Goal: Transaction & Acquisition: Purchase product/service

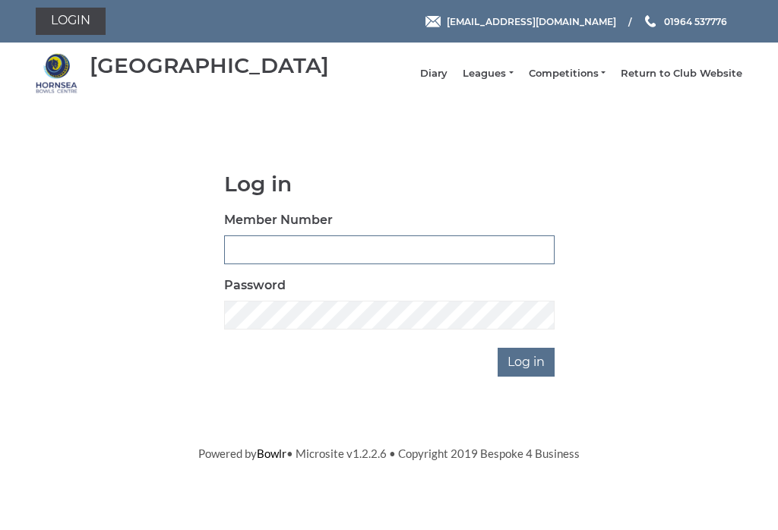
click at [327, 249] on input "Member Number" at bounding box center [389, 250] width 330 height 29
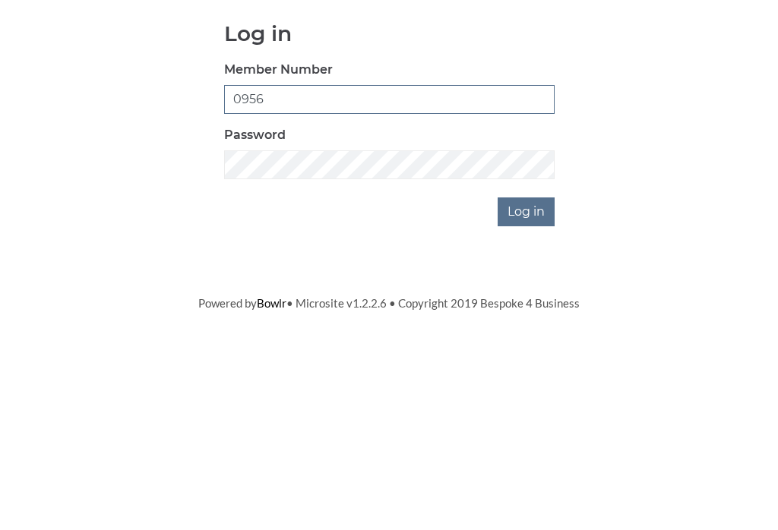
type input "0956"
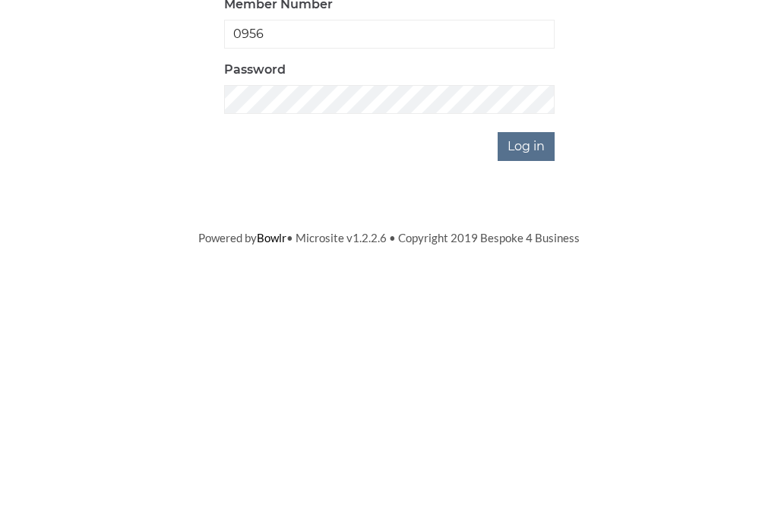
click at [533, 348] on input "Log in" at bounding box center [526, 362] width 57 height 29
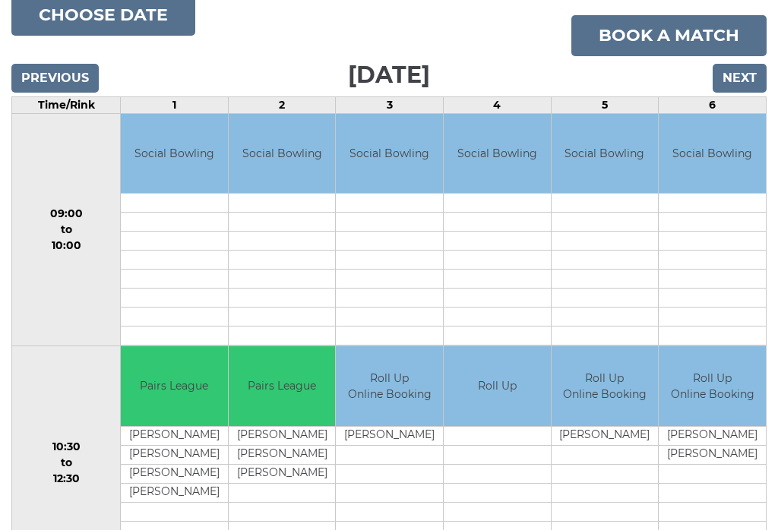
scroll to position [190, 0]
click at [140, 31] on button "Choose date" at bounding box center [103, 15] width 184 height 41
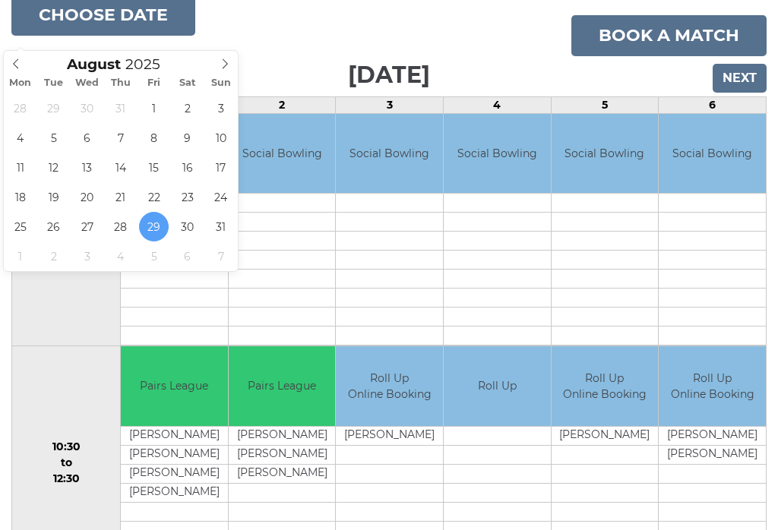
click at [223, 65] on icon at bounding box center [225, 63] width 11 height 11
type input "2025-09-01"
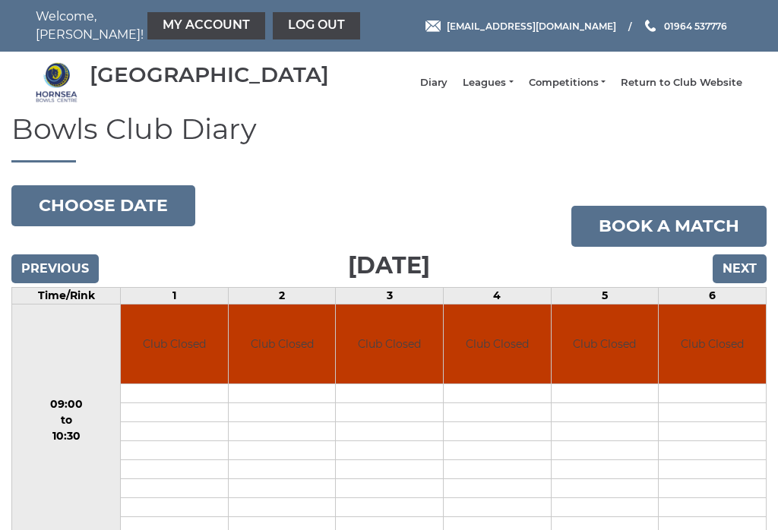
click at [136, 219] on button "Choose date" at bounding box center [103, 205] width 184 height 41
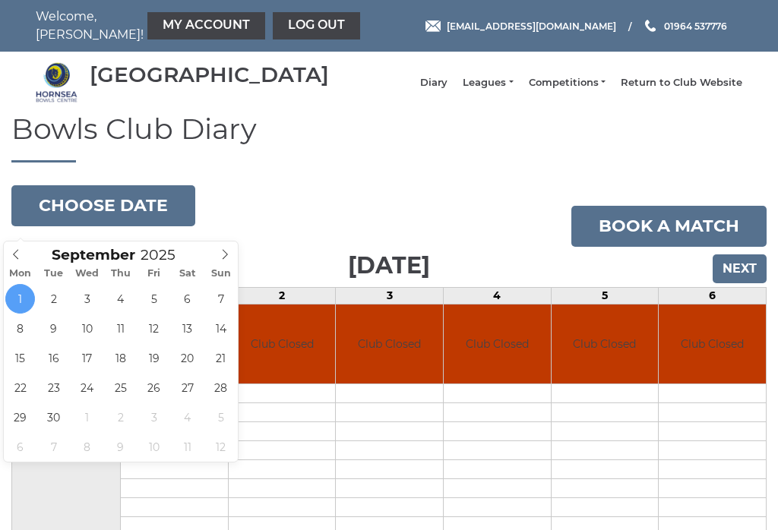
type input "2025-09-04"
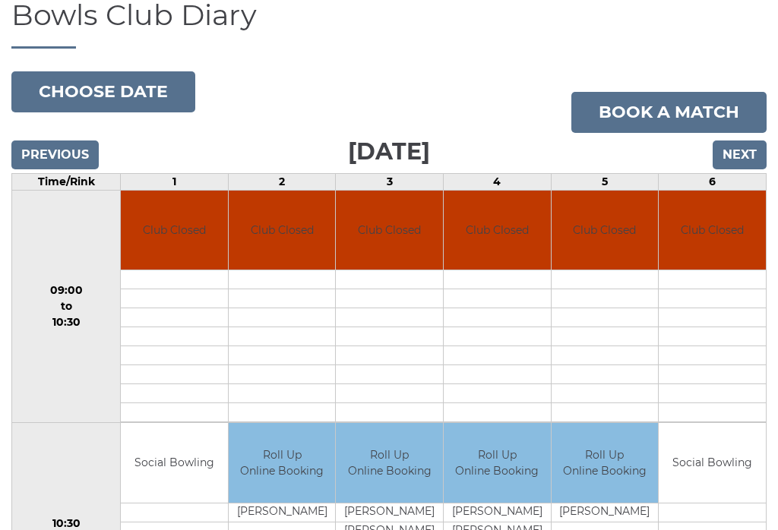
scroll to position [113, 0]
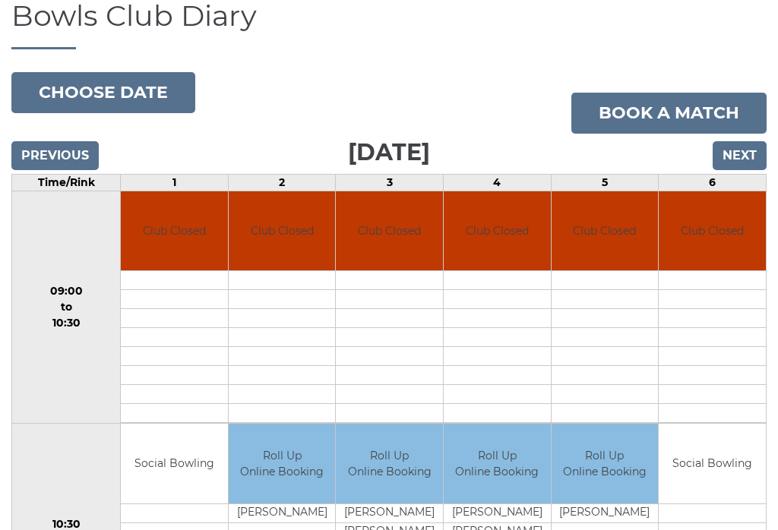
click at [106, 96] on button "Choose date" at bounding box center [103, 92] width 184 height 41
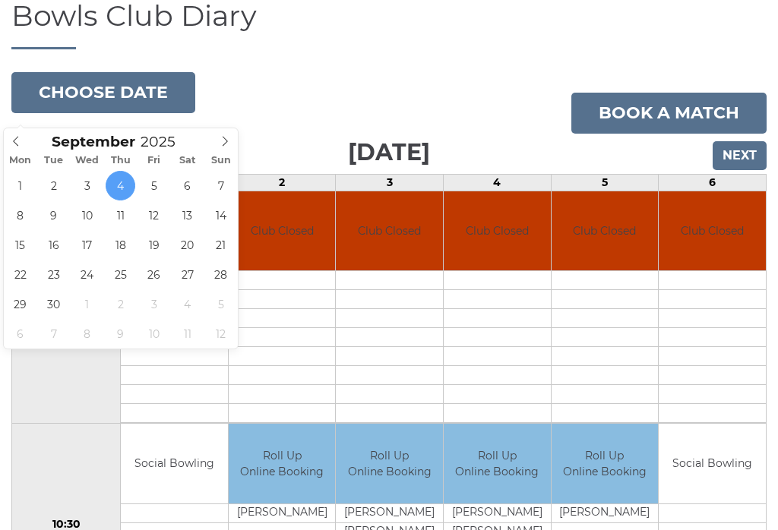
type input "[DATE]"
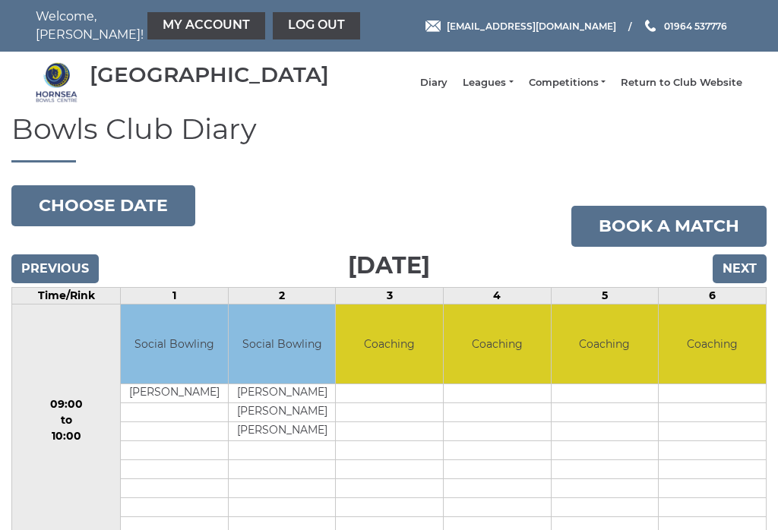
click at [142, 217] on button "Choose date" at bounding box center [103, 205] width 184 height 41
click at [154, 22] on link "My Account" at bounding box center [206, 25] width 118 height 27
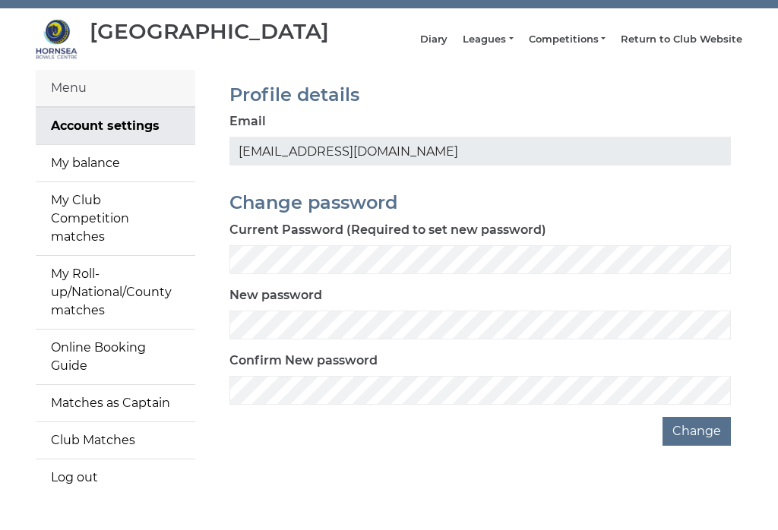
scroll to position [64, 0]
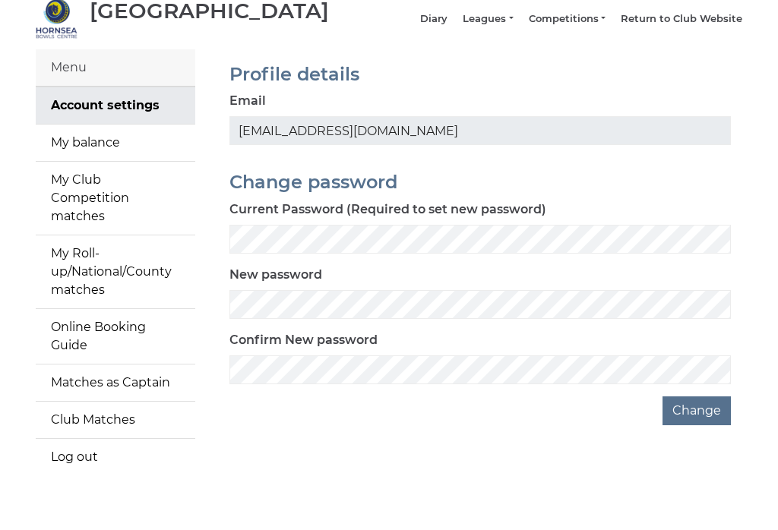
click at [114, 150] on link "My balance" at bounding box center [116, 143] width 160 height 36
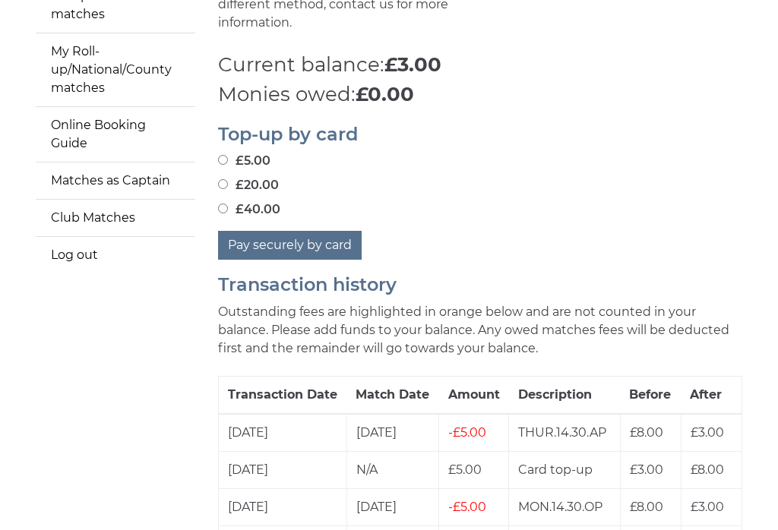
scroll to position [262, 0]
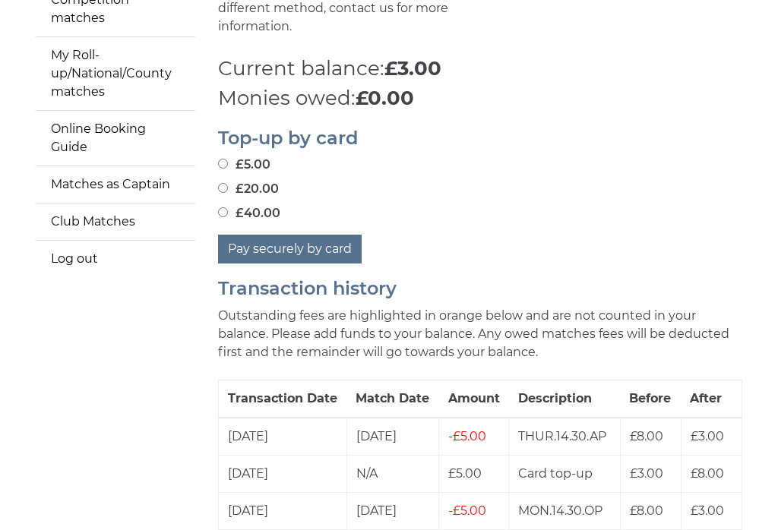
click at [220, 190] on label "£20.00" at bounding box center [248, 189] width 61 height 18
click at [220, 190] on input "£20.00" at bounding box center [223, 188] width 10 height 10
radio input "true"
click at [228, 159] on input "£5.00" at bounding box center [223, 164] width 10 height 10
radio input "true"
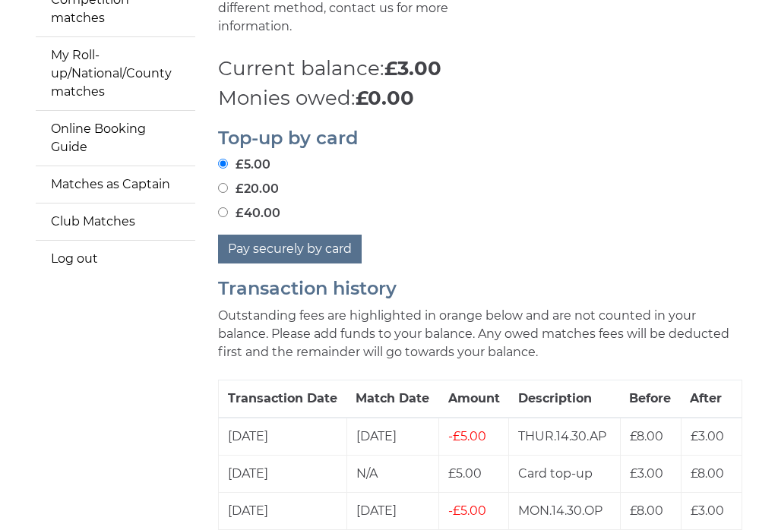
click at [311, 244] on button "Pay securely by card" at bounding box center [290, 249] width 144 height 29
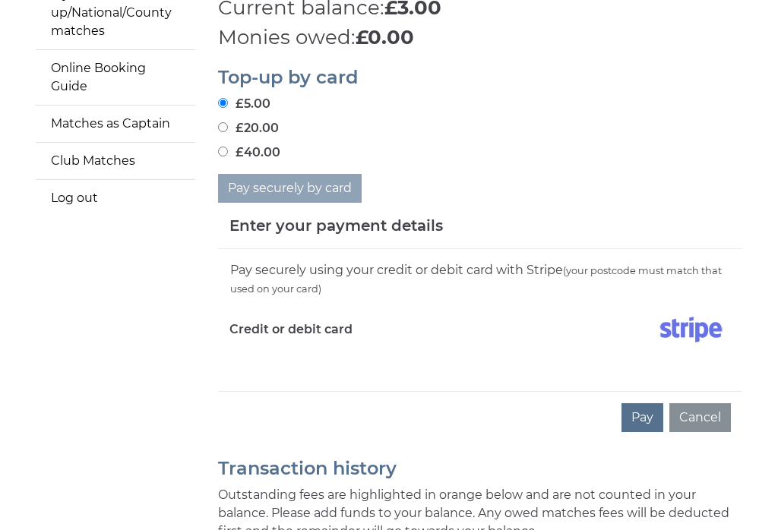
scroll to position [324, 0]
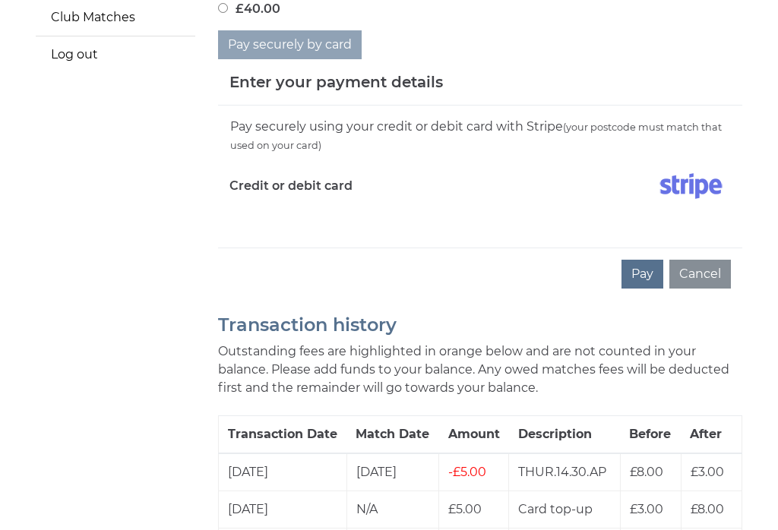
click at [652, 273] on button "Pay" at bounding box center [642, 275] width 42 height 29
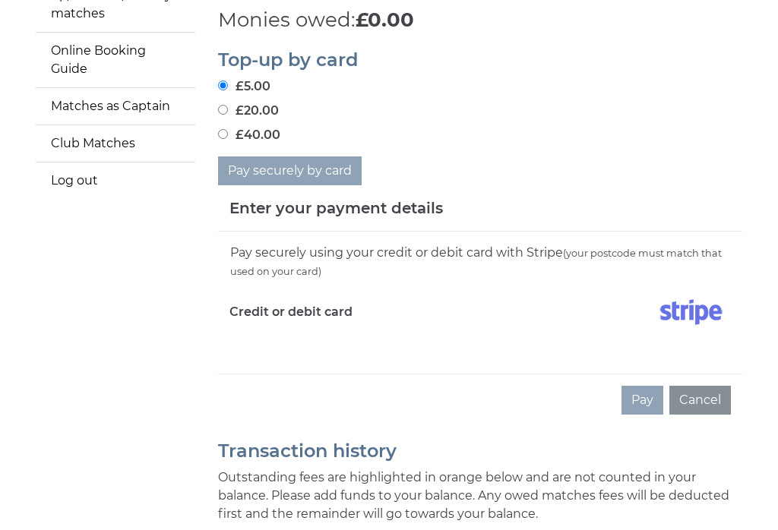
scroll to position [335, 0]
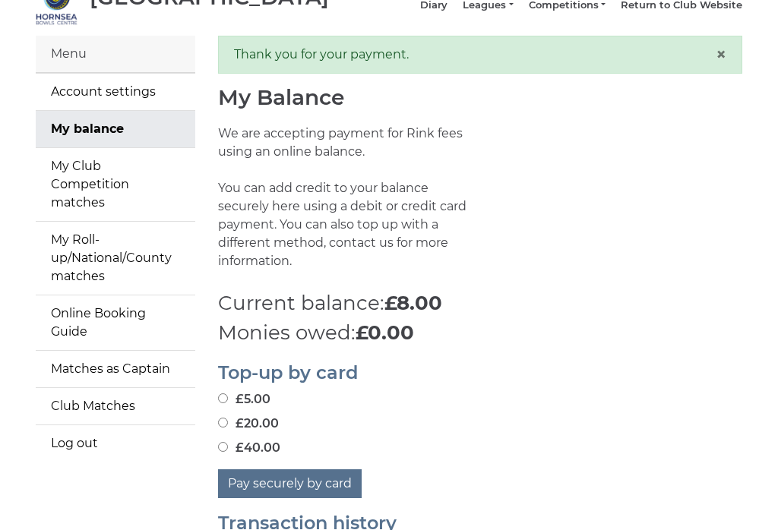
scroll to position [23, 0]
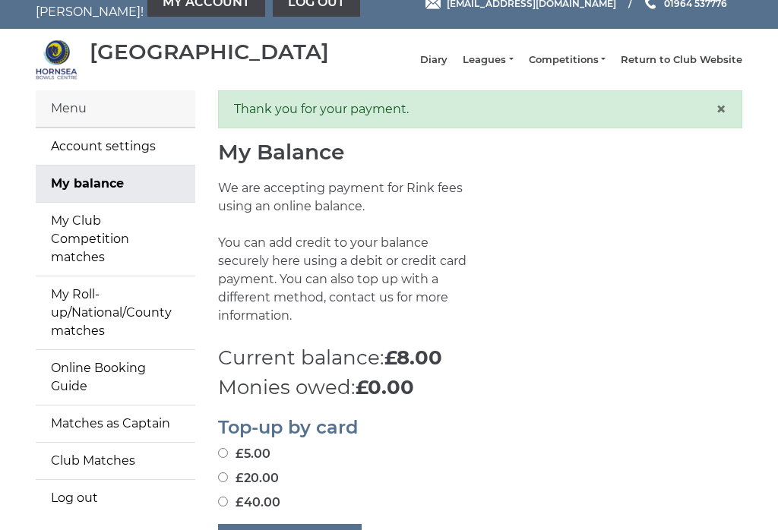
click at [151, 247] on link "My Club Competition matches" at bounding box center [116, 239] width 160 height 73
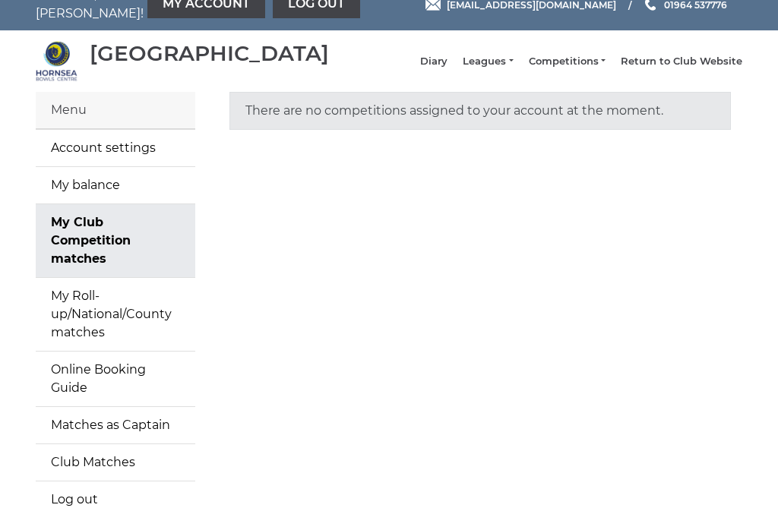
scroll to position [21, 0]
click at [447, 65] on link "Diary" at bounding box center [433, 62] width 27 height 14
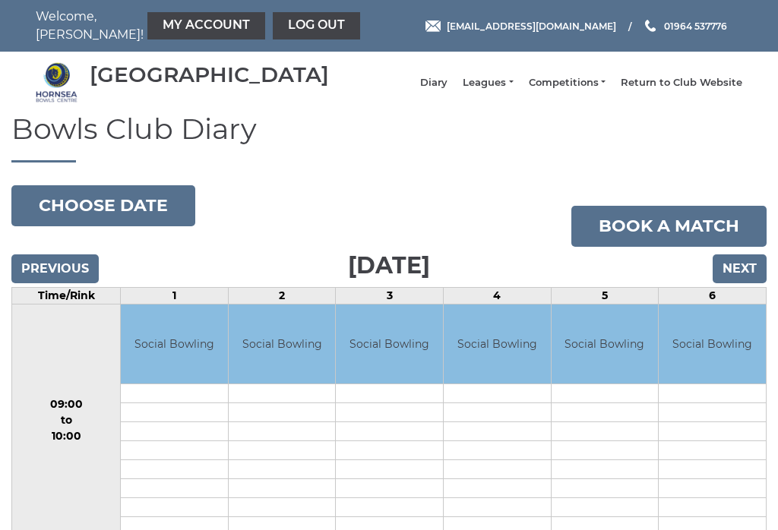
click at [117, 212] on button "Choose date" at bounding box center [103, 205] width 184 height 41
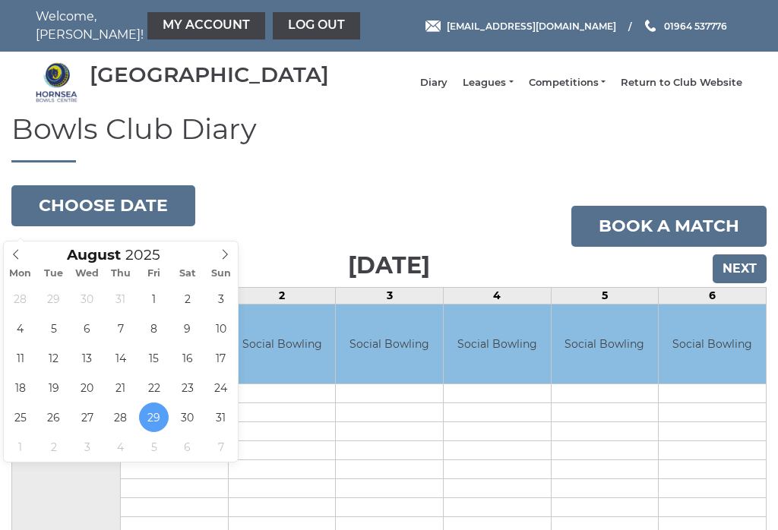
type input "[DATE]"
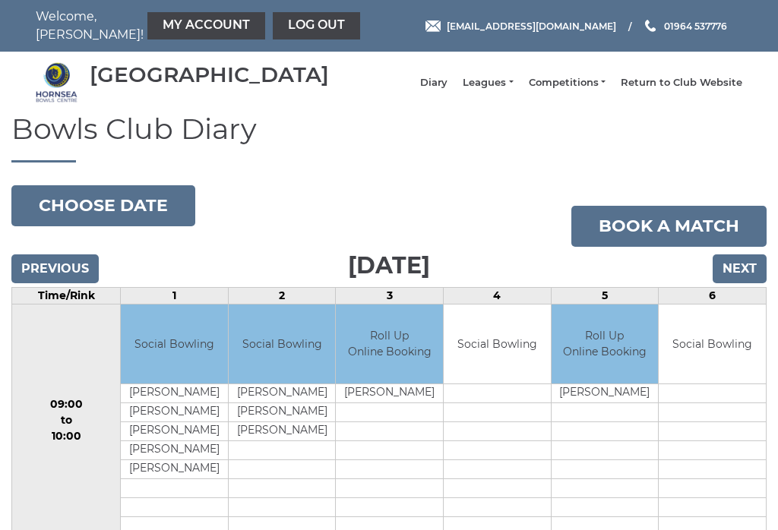
click at [131, 223] on button "Choose date" at bounding box center [103, 205] width 184 height 41
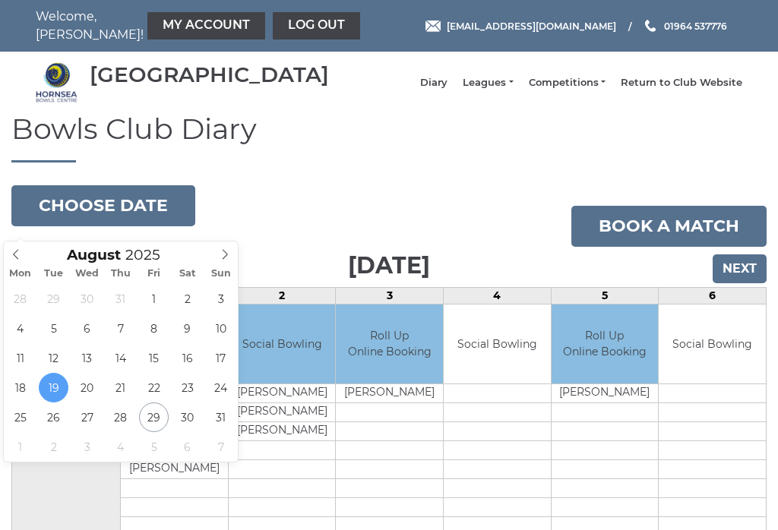
click at [226, 260] on span at bounding box center [225, 252] width 25 height 21
type input "[DATE]"
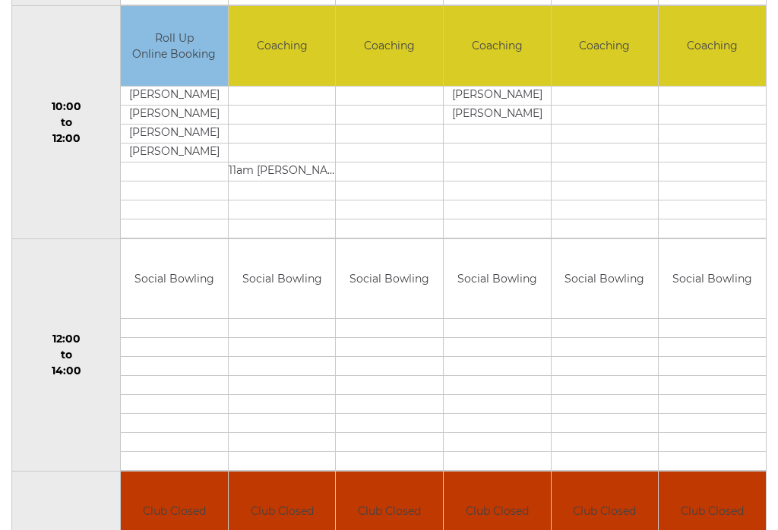
scroll to position [530, 0]
click at [176, 320] on td "Social Bowling" at bounding box center [174, 280] width 107 height 80
click at [182, 349] on td at bounding box center [174, 348] width 107 height 19
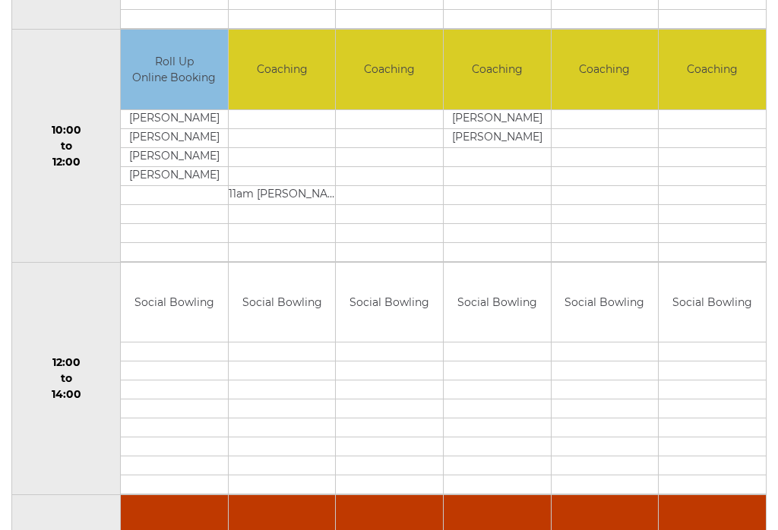
scroll to position [504, 0]
